Goal: Task Accomplishment & Management: Understand process/instructions

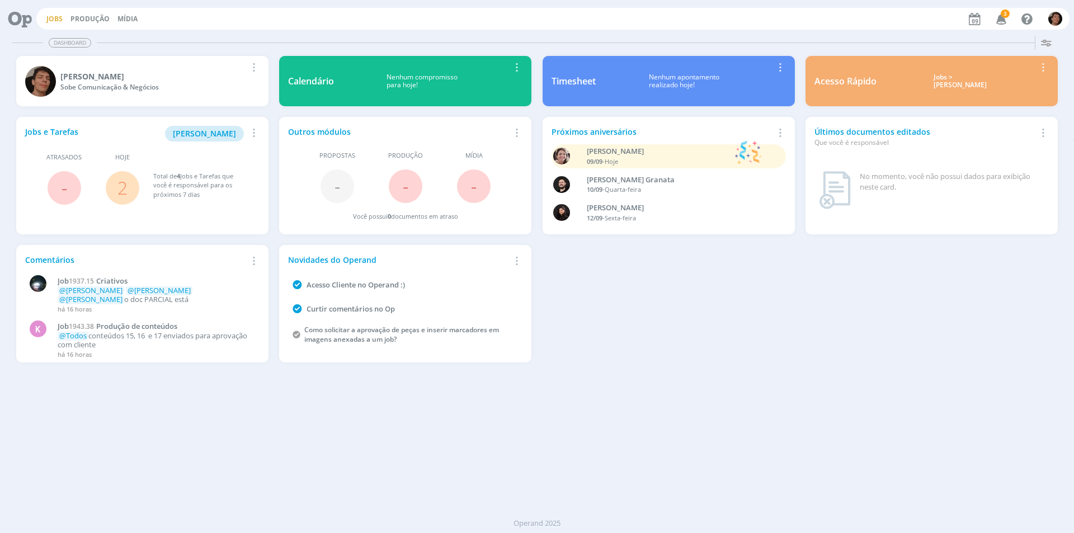
click at [59, 14] on link "Jobs" at bounding box center [54, 19] width 16 height 10
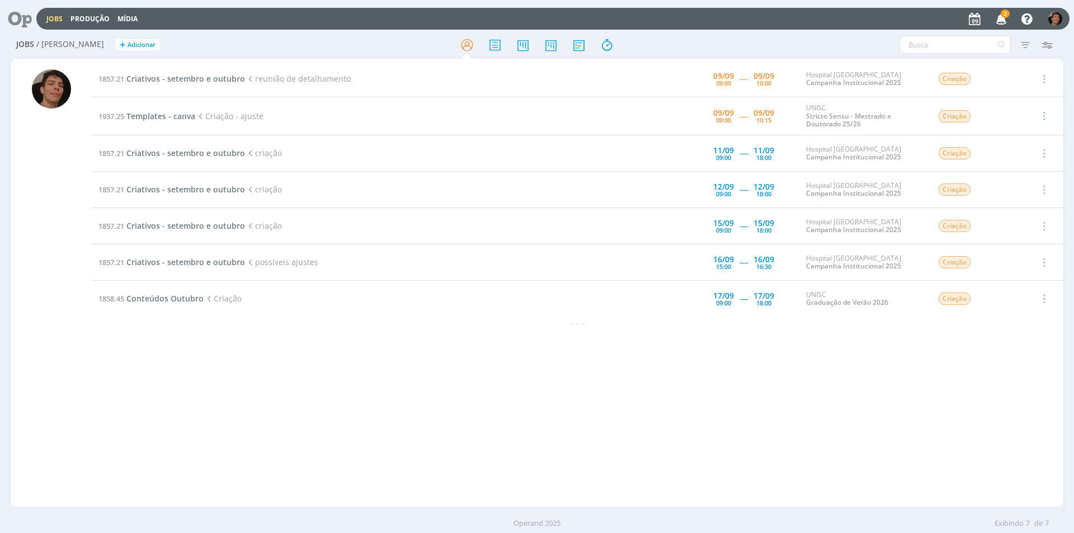
click at [994, 18] on icon "button" at bounding box center [1002, 18] width 20 height 19
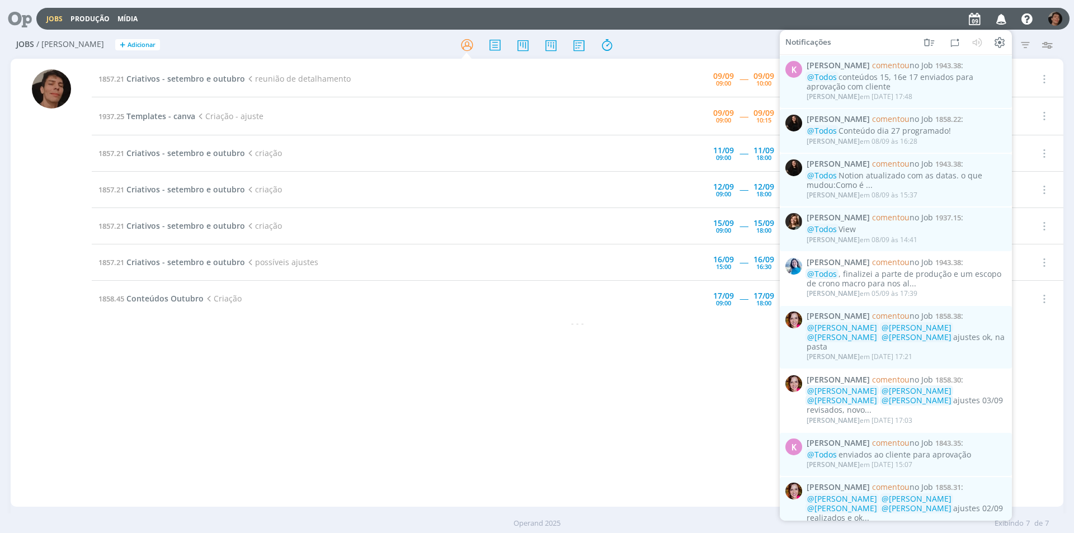
click at [689, 37] on div at bounding box center [536, 45] width 351 height 20
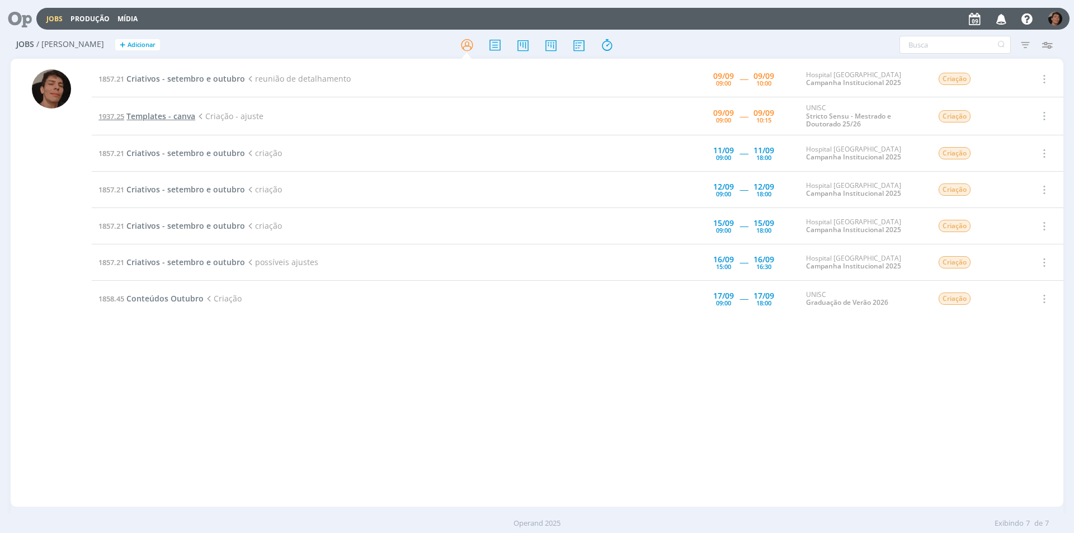
click at [159, 112] on span "Templates - canva" at bounding box center [160, 116] width 69 height 11
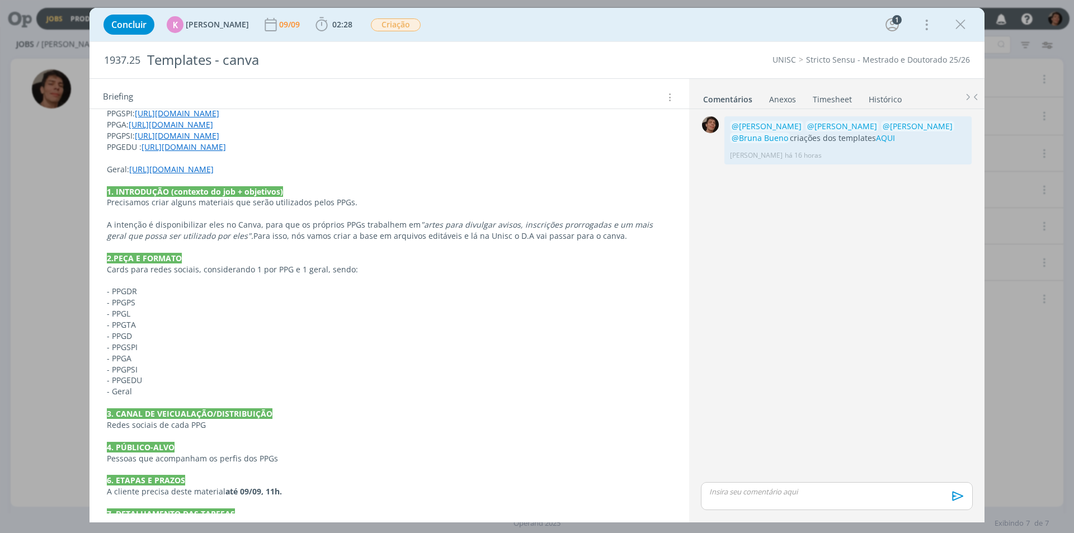
scroll to position [392, 0]
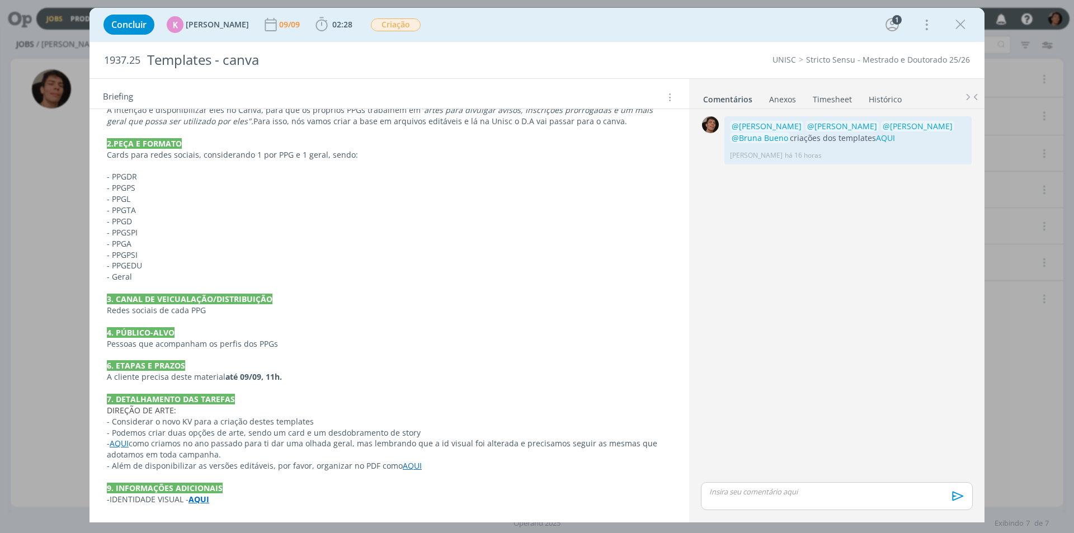
click at [124, 443] on link "AQUI" at bounding box center [119, 443] width 19 height 11
click at [193, 467] on link "[URL][DOMAIN_NAME]" at bounding box center [180, 465] width 84 height 15
click at [492, 471] on p "- Além de disponibilizar as versões editáveis, por favor, organizar no PDF como…" at bounding box center [389, 466] width 564 height 11
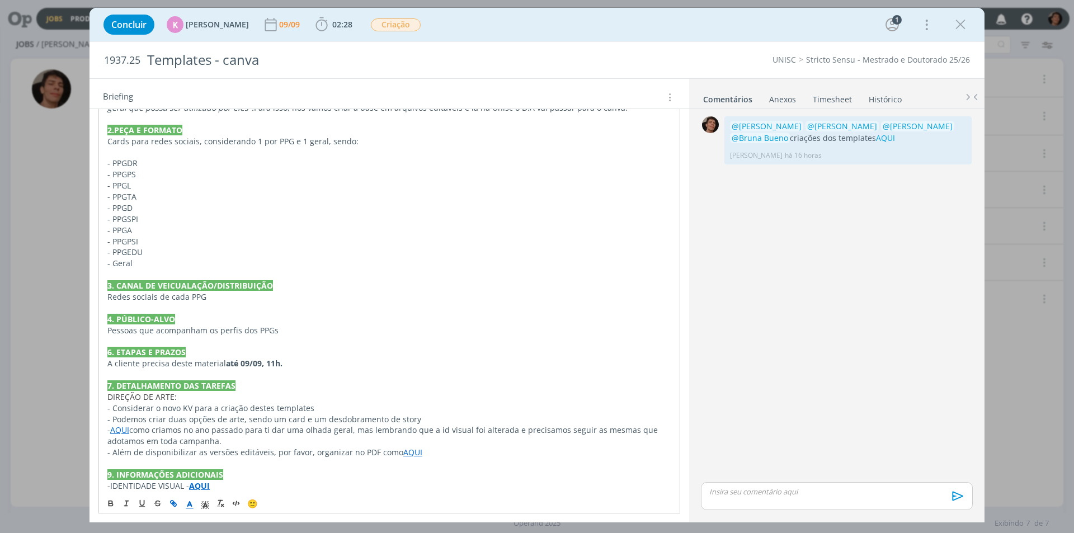
scroll to position [414, 0]
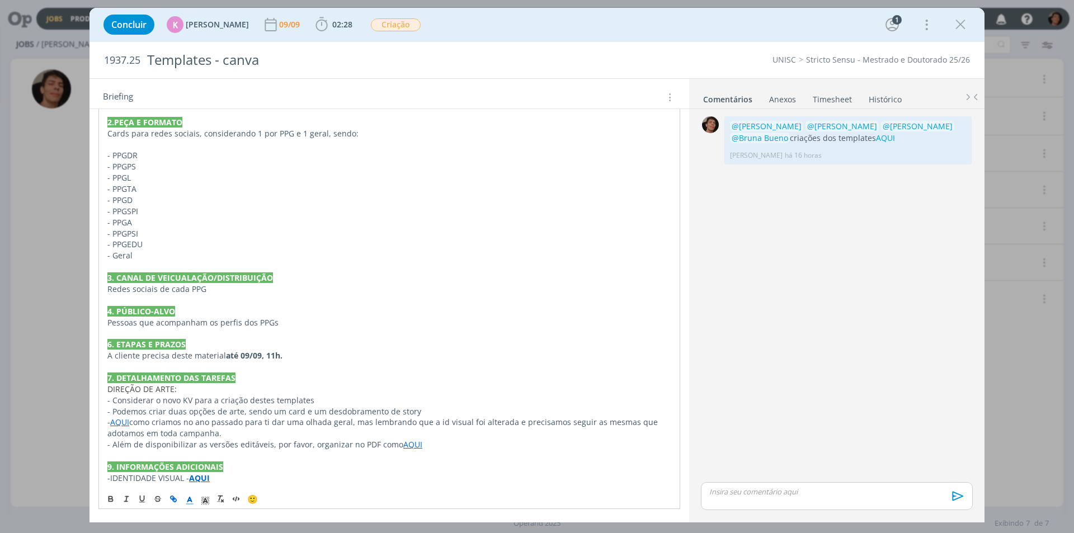
click at [198, 482] on strong "AQUI" at bounding box center [199, 478] width 21 height 11
click at [220, 453] on link "[URL][DOMAIN_NAME]" at bounding box center [180, 456] width 84 height 15
